Goal: Task Accomplishment & Management: Complete application form

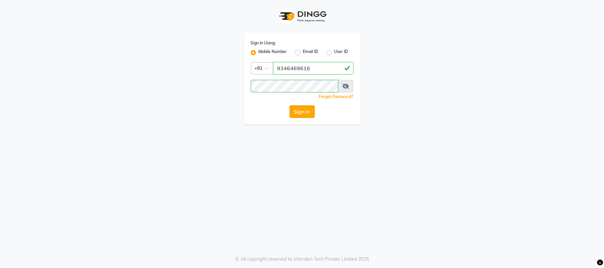
click at [304, 111] on button "Sign In" at bounding box center [302, 111] width 25 height 13
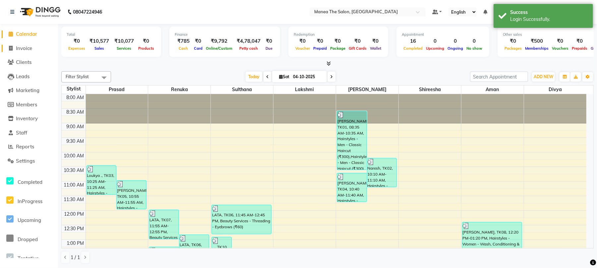
click at [27, 46] on span "Invoice" at bounding box center [24, 48] width 16 height 6
select select "service"
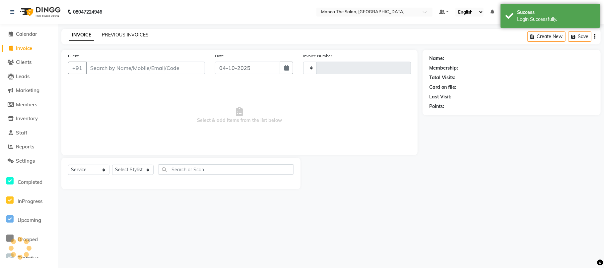
type input "2472"
select select "7351"
click at [113, 33] on link "PREVIOUS INVOICES" at bounding box center [125, 35] width 47 height 6
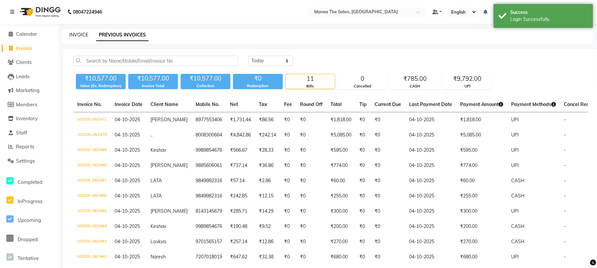
click at [75, 35] on link "INVOICE" at bounding box center [78, 35] width 19 height 6
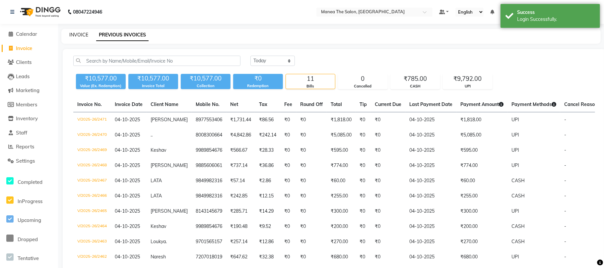
select select "7351"
select select "service"
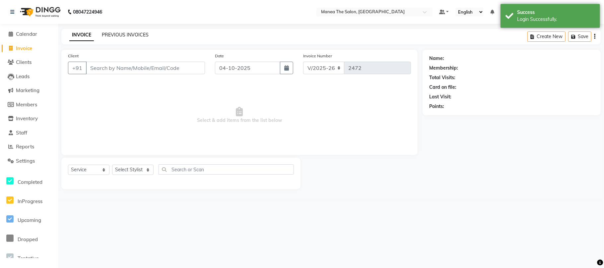
click at [123, 35] on link "PREVIOUS INVOICES" at bounding box center [125, 35] width 47 height 6
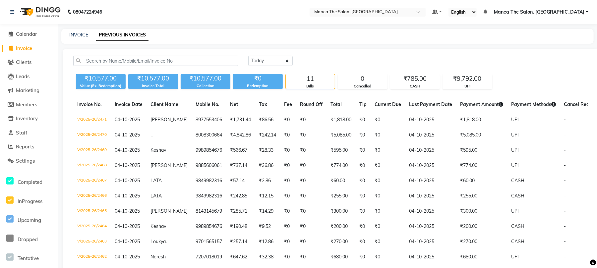
click at [27, 142] on li "Reports" at bounding box center [29, 147] width 58 height 14
click at [19, 148] on span "Reports" at bounding box center [25, 147] width 18 height 6
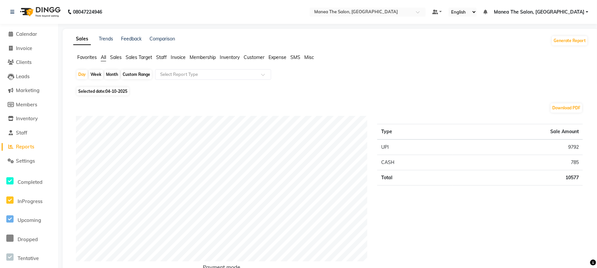
click at [117, 73] on div "Month" at bounding box center [111, 74] width 15 height 9
select select "10"
select select "2025"
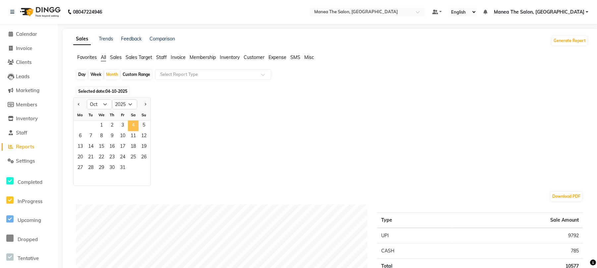
click at [134, 127] on span "4" at bounding box center [133, 126] width 11 height 11
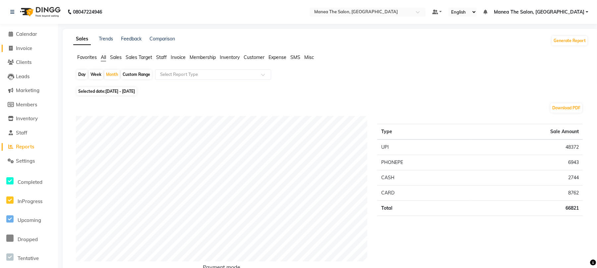
click at [24, 49] on span "Invoice" at bounding box center [24, 48] width 16 height 6
select select "service"
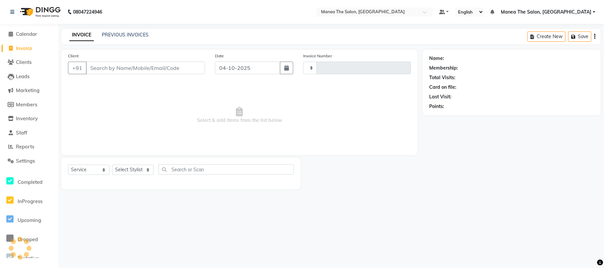
type input "2472"
select select "7351"
click at [26, 145] on span "Reports" at bounding box center [25, 147] width 18 height 6
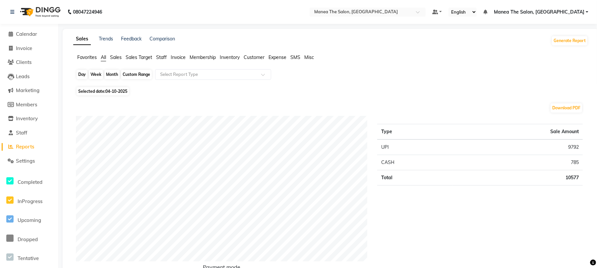
click at [84, 77] on div "Day" at bounding box center [82, 74] width 11 height 9
select select "10"
select select "2025"
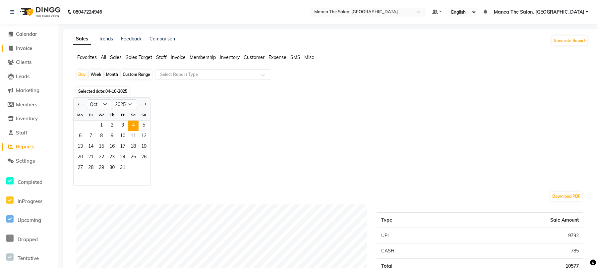
click at [21, 47] on span "Invoice" at bounding box center [24, 48] width 16 height 6
select select "service"
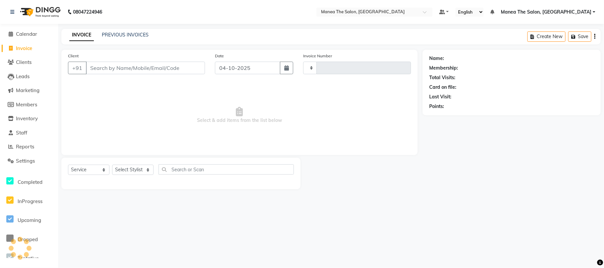
type input "2472"
select select "7351"
click at [124, 26] on div "08047224946 Select Location × Manea The Salon, Chandanagar Default Panel My Pan…" at bounding box center [302, 134] width 604 height 268
click at [118, 32] on link "PREVIOUS INVOICES" at bounding box center [125, 35] width 47 height 6
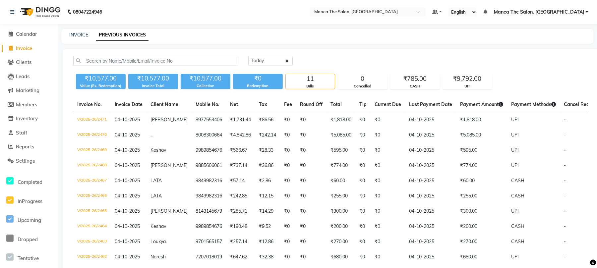
click at [84, 31] on div "INVOICE PREVIOUS INVOICES" at bounding box center [327, 36] width 533 height 15
click at [80, 31] on div "INVOICE PREVIOUS INVOICES" at bounding box center [327, 36] width 533 height 15
click at [69, 28] on div "08047224946 Select Location × Manea The Salon, Chandanagar Default Panel My Pan…" at bounding box center [298, 158] width 597 height 316
click at [76, 35] on link "INVOICE" at bounding box center [78, 35] width 19 height 6
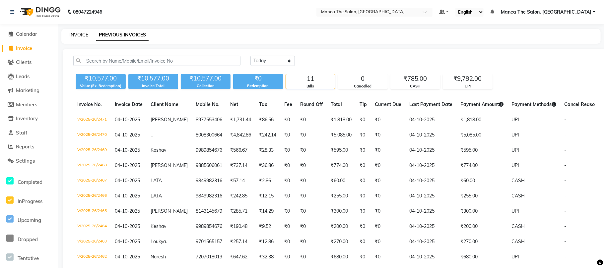
select select "7351"
select select "service"
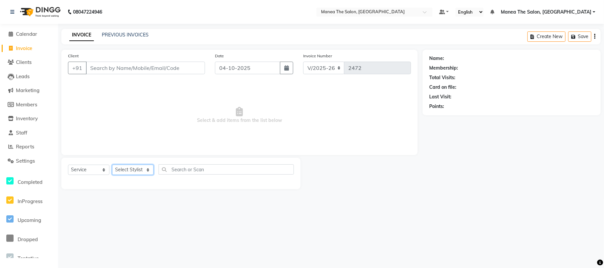
click at [134, 165] on select "Select Stylist [PERSON_NAME] Divya Lakshmi [PERSON_NAME] [PERSON_NAME]" at bounding box center [132, 170] width 41 height 10
select select "68191"
click at [112, 165] on select "Select Stylist [PERSON_NAME] Divya Lakshmi [PERSON_NAME] [PERSON_NAME]" at bounding box center [132, 170] width 41 height 10
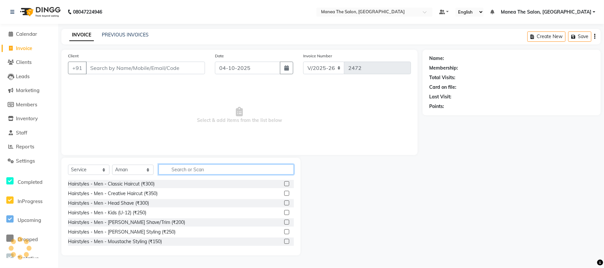
click at [211, 172] on input "text" at bounding box center [226, 170] width 135 height 10
click at [145, 183] on div "Hairstyles - Men - Classic Haircut (₹300)" at bounding box center [111, 184] width 87 height 7
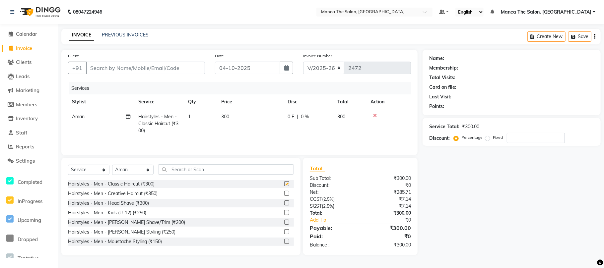
checkbox input "false"
click at [149, 224] on div "Hairstyles - Men - [PERSON_NAME] Shave/Trim (₹200)" at bounding box center [126, 222] width 117 height 7
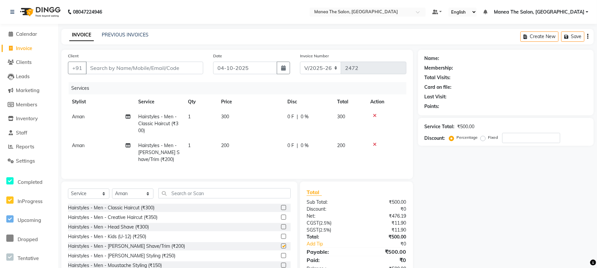
checkbox input "false"
click at [190, 199] on input "text" at bounding box center [225, 193] width 132 height 10
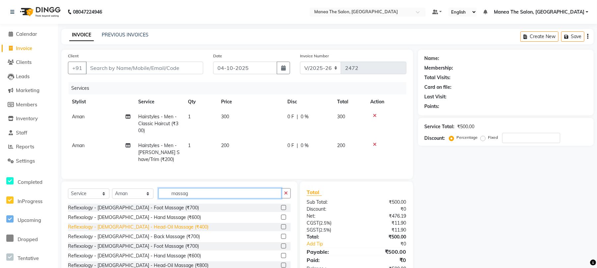
type input "massag"
click at [150, 231] on div "Reflexology - [DEMOGRAPHIC_DATA] - Head-Oil Massage (₹400)" at bounding box center [138, 227] width 141 height 7
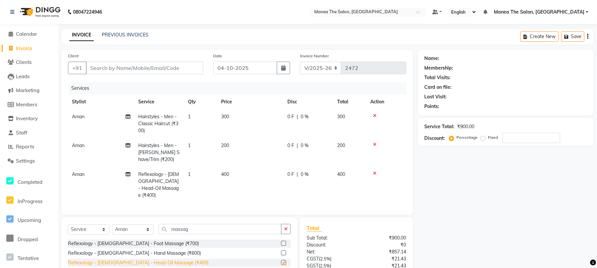
checkbox input "false"
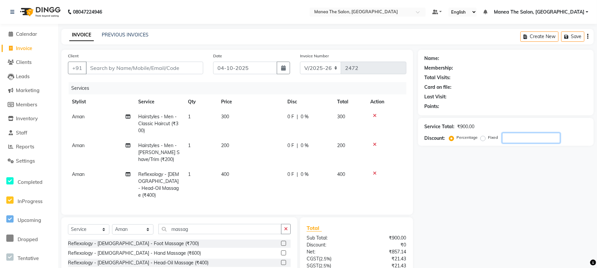
click at [508, 138] on input "number" at bounding box center [531, 138] width 58 height 10
click at [126, 62] on input "Client" at bounding box center [144, 68] width 117 height 13
click at [517, 135] on div "Service Total: ₹900.00 Discount: Percentage Fixed 20" at bounding box center [506, 132] width 163 height 23
type input "2"
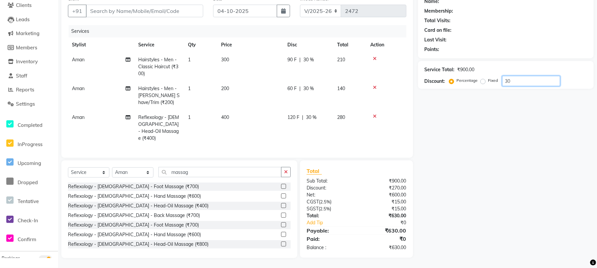
scroll to position [13, 0]
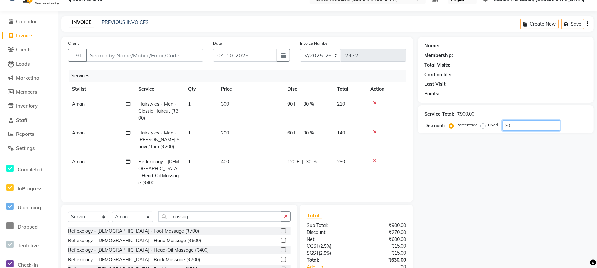
type input "3"
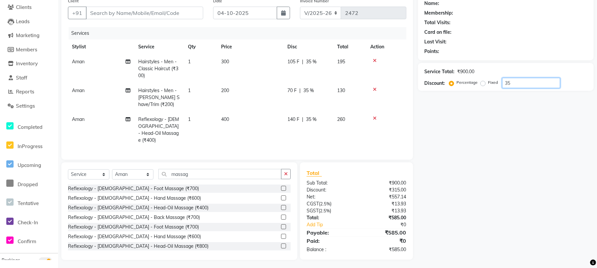
scroll to position [57, 0]
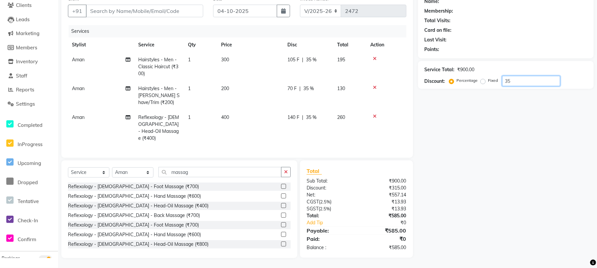
type input "3"
type input "33"
click at [130, 11] on input "Client" at bounding box center [144, 11] width 117 height 13
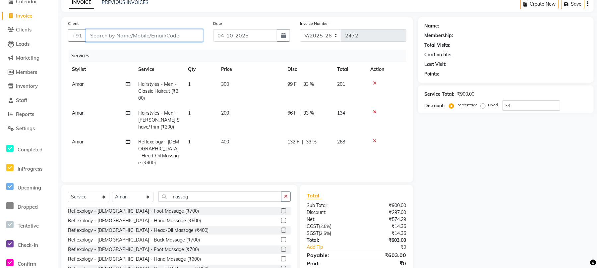
scroll to position [13, 0]
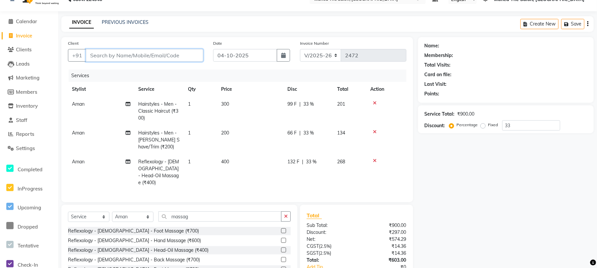
click at [134, 51] on input "Client" at bounding box center [144, 55] width 117 height 13
type input "8"
type input "0"
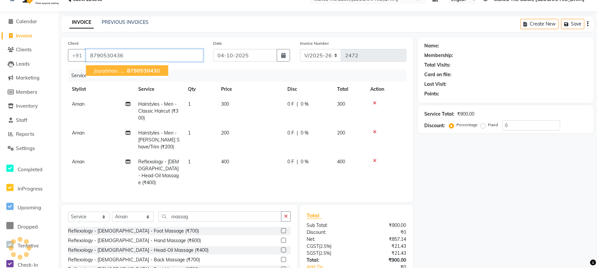
type input "8790530436"
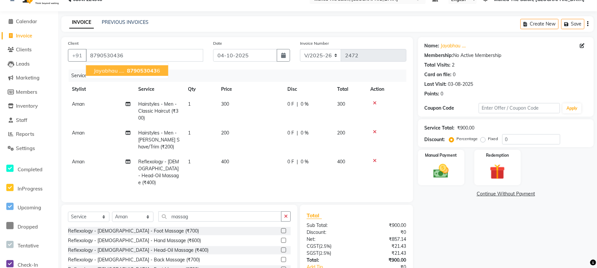
click at [124, 70] on button "jayabhau .... 879053043 6" at bounding box center [127, 70] width 82 height 11
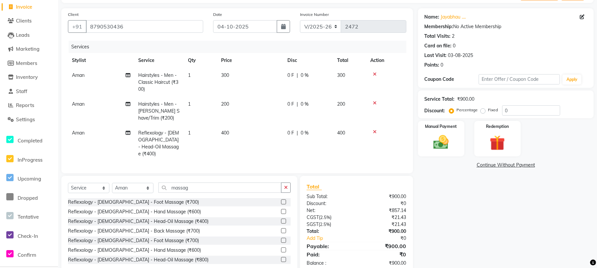
scroll to position [57, 0]
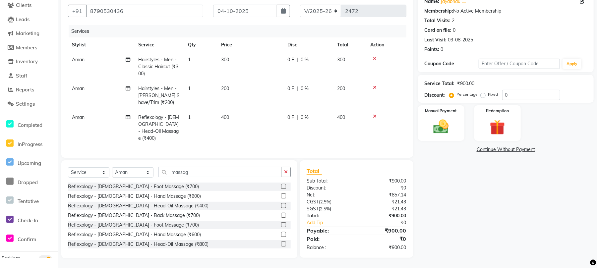
click at [523, 88] on div "Service Total: ₹900.00 Discount: Percentage Fixed 0" at bounding box center [506, 89] width 163 height 23
click at [523, 96] on input "0" at bounding box center [531, 95] width 58 height 10
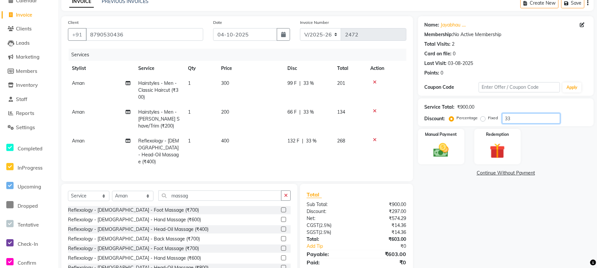
scroll to position [13, 0]
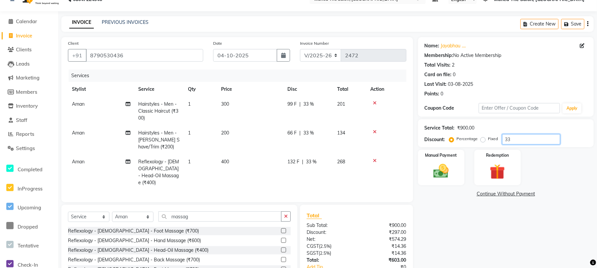
type input "3"
click at [375, 159] on icon at bounding box center [375, 161] width 4 height 5
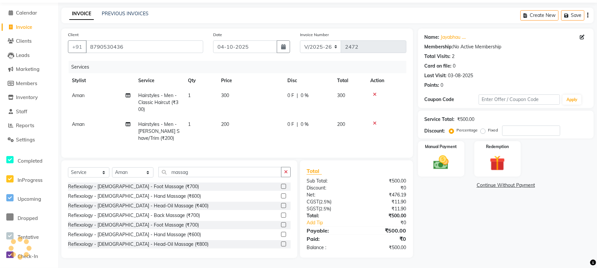
scroll to position [28, 0]
click at [243, 178] on div "Select Service Product Membership Package Voucher Prepaid Gift Card Select Styl…" at bounding box center [179, 175] width 223 height 16
click at [240, 174] on input "massag" at bounding box center [220, 172] width 123 height 10
type input "m"
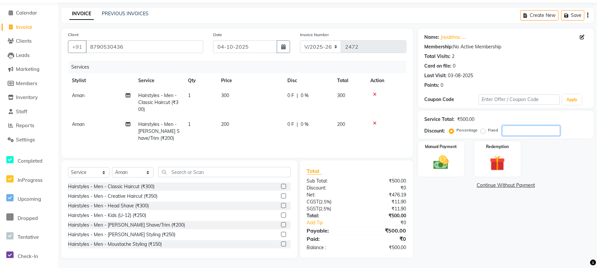
click at [536, 126] on input "number" at bounding box center [531, 131] width 58 height 10
type input "20"
click at [438, 160] on img at bounding box center [442, 163] width 26 height 18
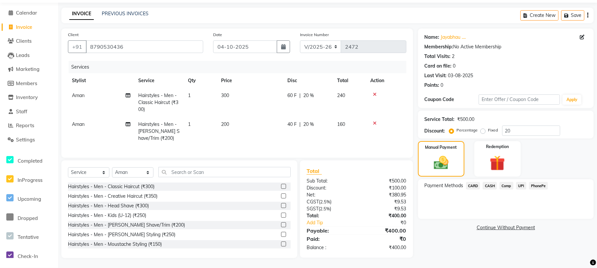
click at [490, 182] on span "CASH" at bounding box center [490, 186] width 14 height 8
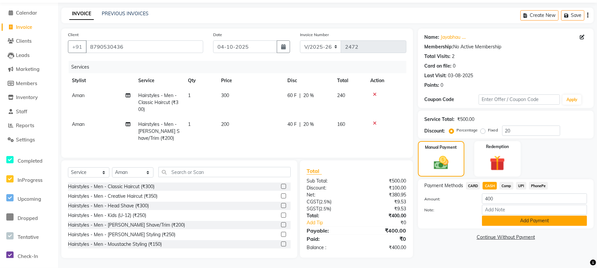
click at [523, 218] on button "Add Payment" at bounding box center [534, 221] width 105 height 10
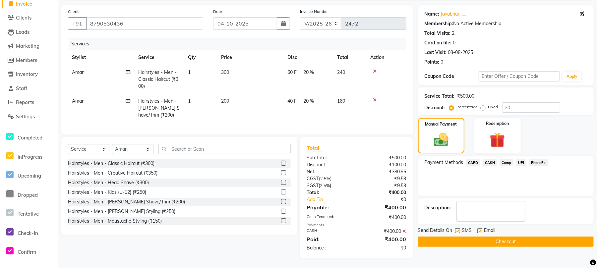
scroll to position [51, 0]
click at [478, 238] on button "Checkout" at bounding box center [506, 242] width 176 height 10
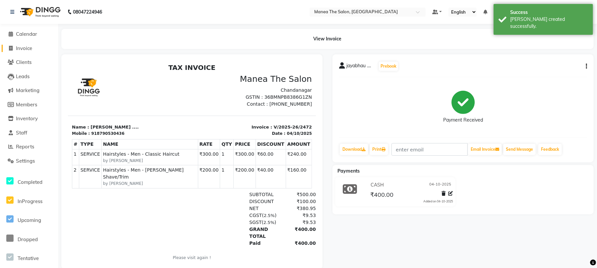
click at [29, 48] on span "Invoice" at bounding box center [24, 48] width 16 height 6
select select "7351"
select select "service"
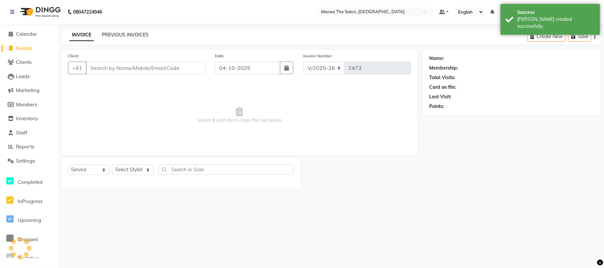
click at [125, 34] on link "PREVIOUS INVOICES" at bounding box center [125, 35] width 47 height 6
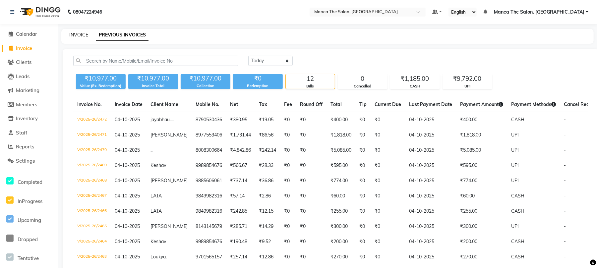
click at [80, 35] on link "INVOICE" at bounding box center [78, 35] width 19 height 6
select select "service"
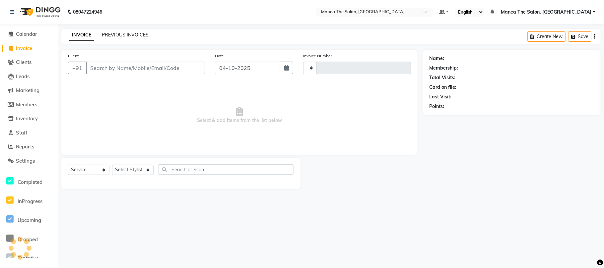
click at [126, 36] on link "PREVIOUS INVOICES" at bounding box center [125, 35] width 47 height 6
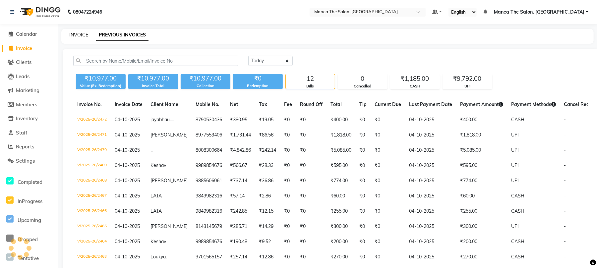
click at [80, 33] on link "INVOICE" at bounding box center [78, 35] width 19 height 6
select select "service"
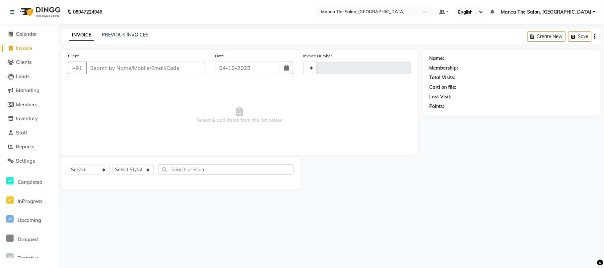
type input "2473"
select select "7351"
click at [90, 33] on link "INVOICE" at bounding box center [81, 35] width 25 height 12
click at [128, 32] on link "PREVIOUS INVOICES" at bounding box center [125, 35] width 47 height 6
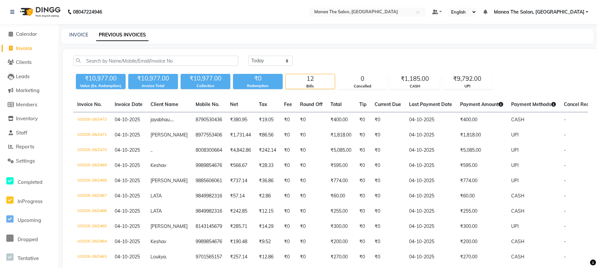
click at [83, 29] on div "INVOICE PREVIOUS INVOICES" at bounding box center [327, 36] width 533 height 15
click at [77, 33] on link "INVOICE" at bounding box center [78, 35] width 19 height 6
select select "service"
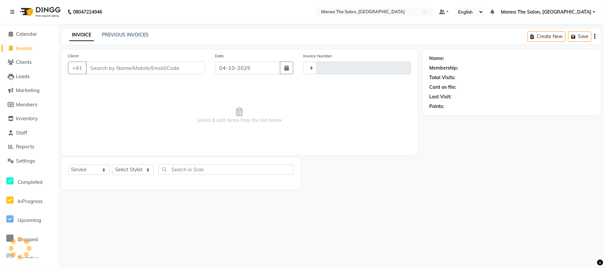
type input "2473"
select select "7351"
click at [118, 33] on link "PREVIOUS INVOICES" at bounding box center [125, 35] width 47 height 6
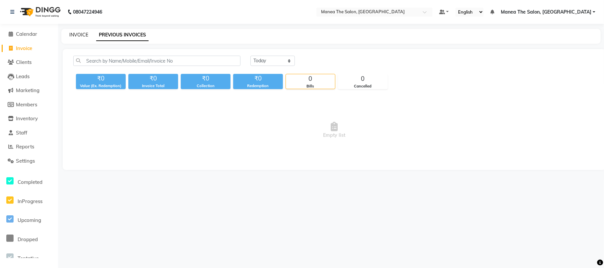
click at [79, 33] on link "INVOICE" at bounding box center [78, 35] width 19 height 6
select select "7351"
select select "service"
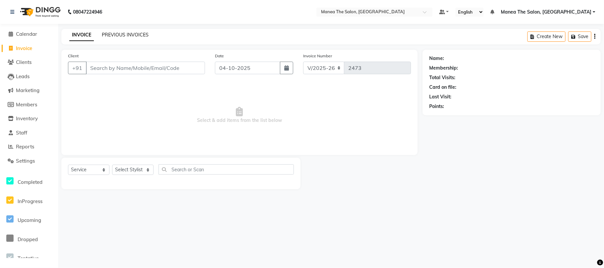
click at [111, 33] on link "PREVIOUS INVOICES" at bounding box center [125, 35] width 47 height 6
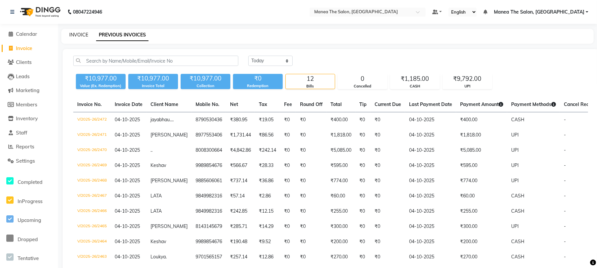
click at [79, 34] on link "INVOICE" at bounding box center [78, 35] width 19 height 6
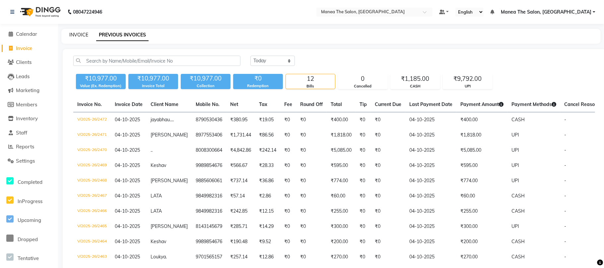
select select "7351"
select select "service"
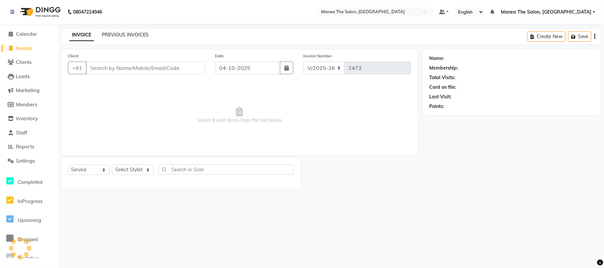
click at [117, 33] on link "PREVIOUS INVOICES" at bounding box center [125, 35] width 47 height 6
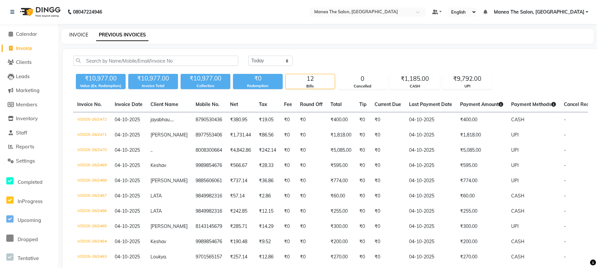
click at [80, 36] on link "INVOICE" at bounding box center [78, 35] width 19 height 6
select select "service"
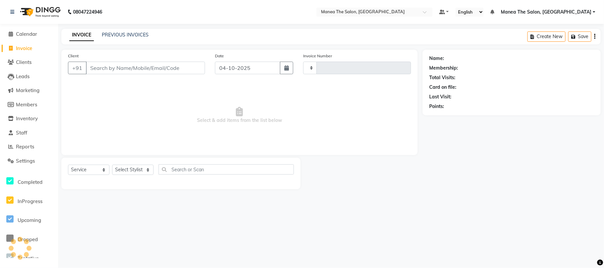
type input "2473"
select select "7351"
